Goal: Check status: Check status

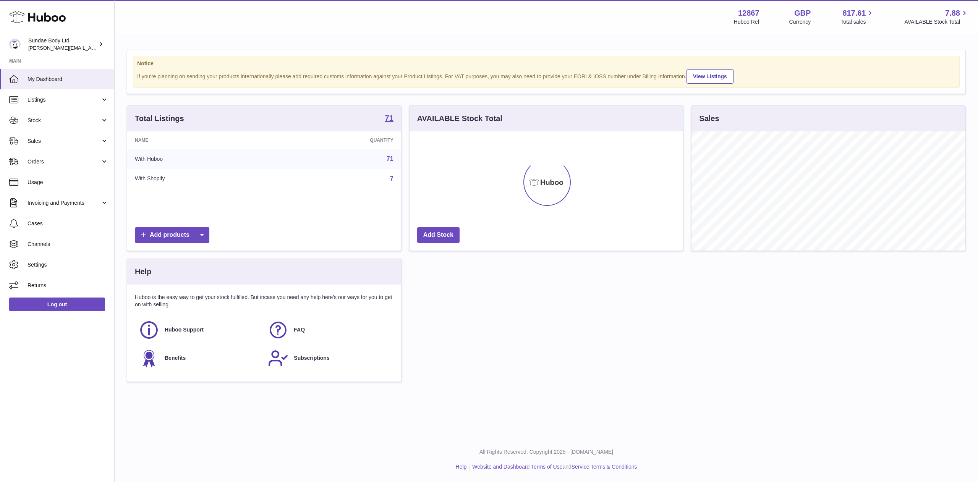
scroll to position [119, 273]
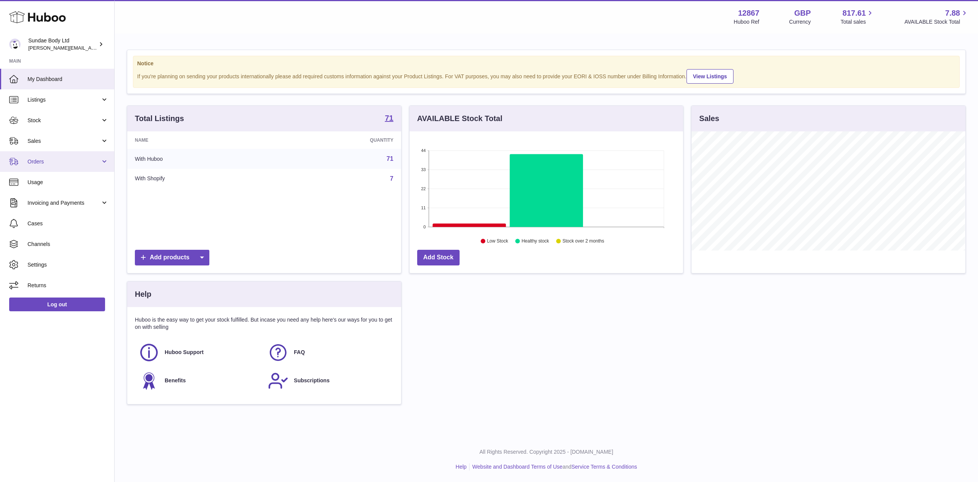
click at [40, 159] on span "Orders" at bounding box center [63, 161] width 73 height 7
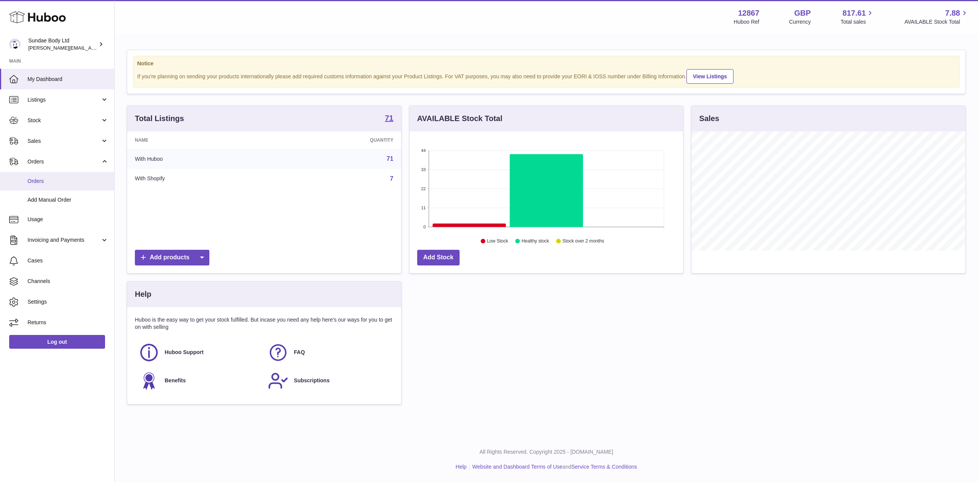
click at [34, 181] on span "Orders" at bounding box center [67, 181] width 81 height 7
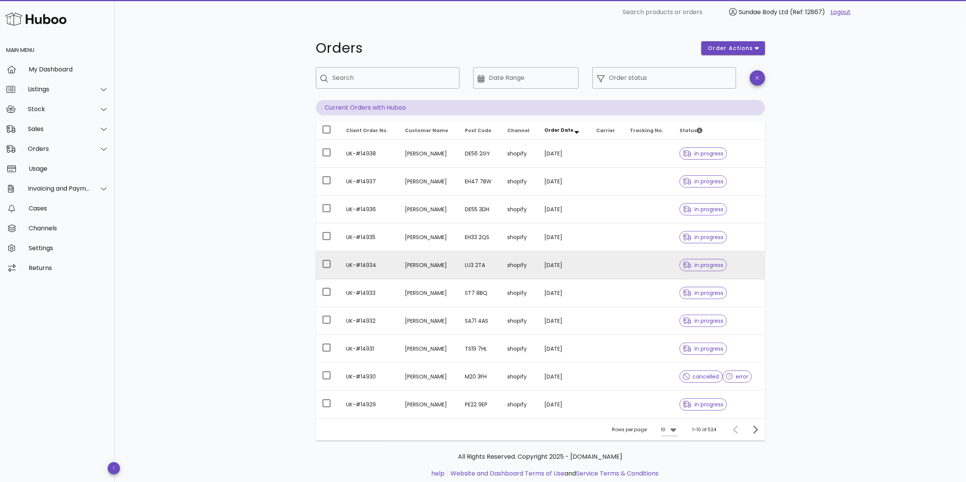
scroll to position [22, 0]
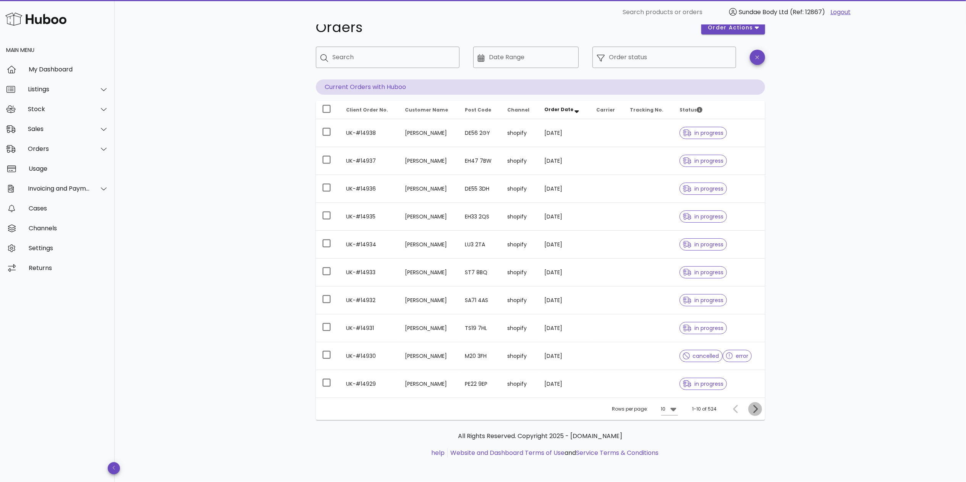
click at [758, 408] on icon "Next page" at bounding box center [754, 408] width 9 height 9
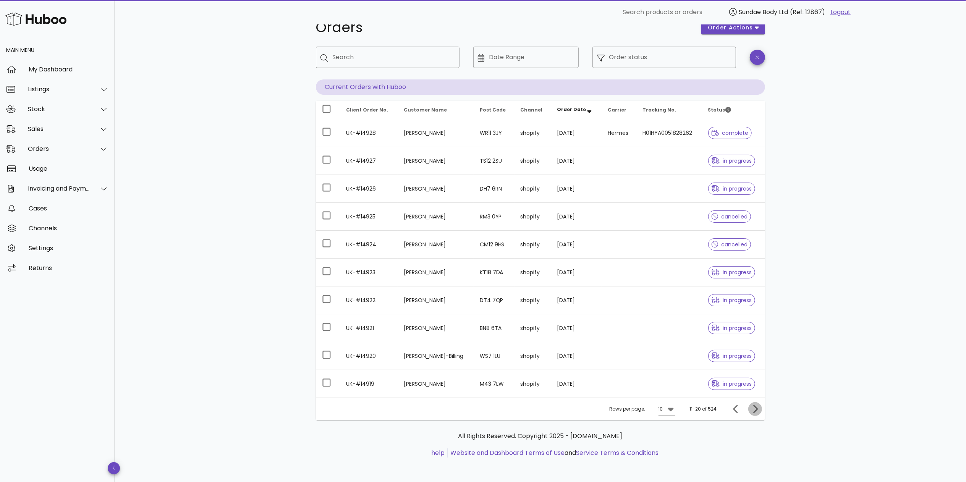
click at [758, 408] on icon "Next page" at bounding box center [754, 408] width 9 height 9
